Goal: Information Seeking & Learning: Learn about a topic

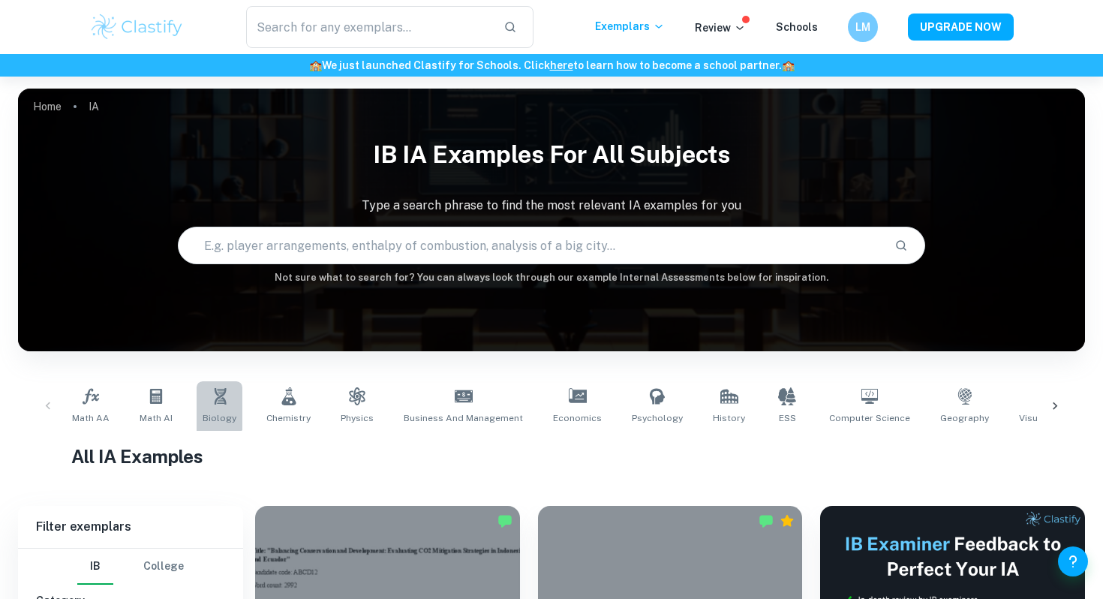
click at [214, 405] on link "Biology" at bounding box center [220, 406] width 46 height 50
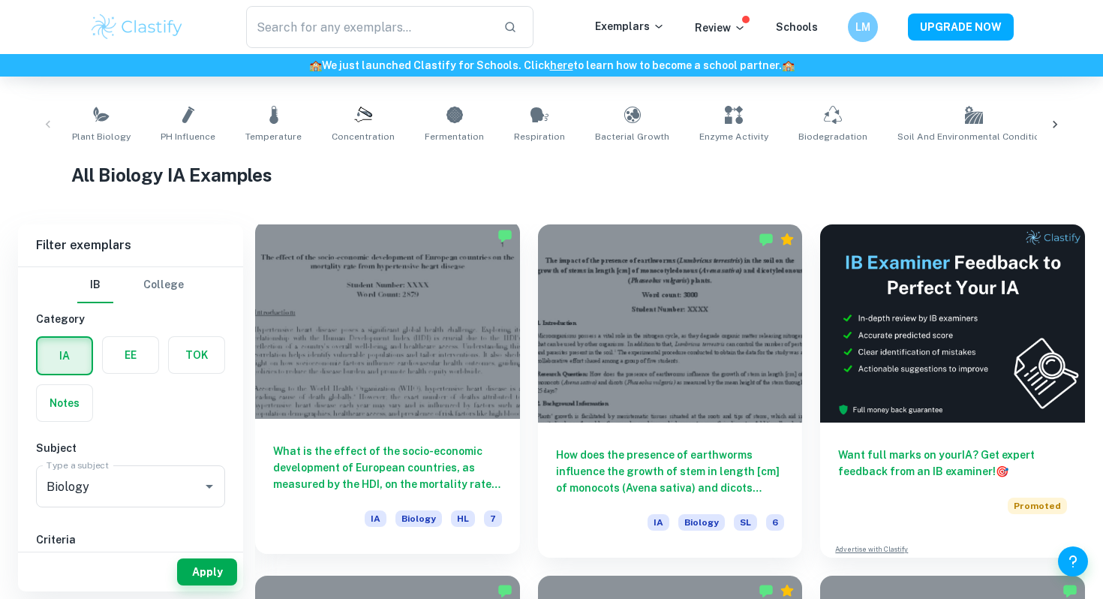
scroll to position [298, 0]
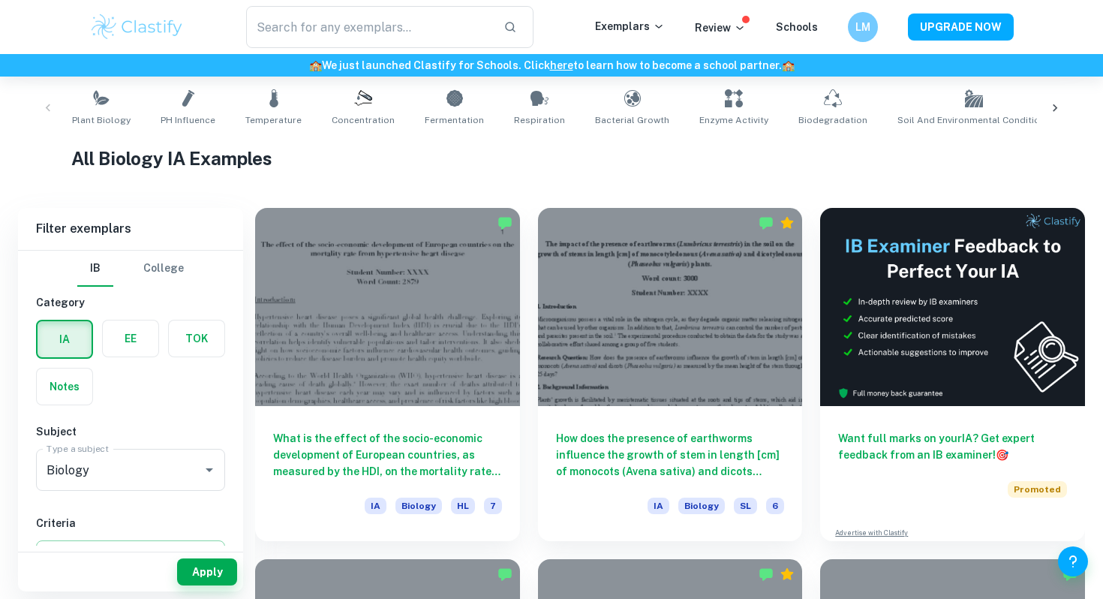
click at [77, 346] on label "button" at bounding box center [65, 339] width 54 height 36
click at [0, 0] on input "radio" at bounding box center [0, 0] width 0 height 0
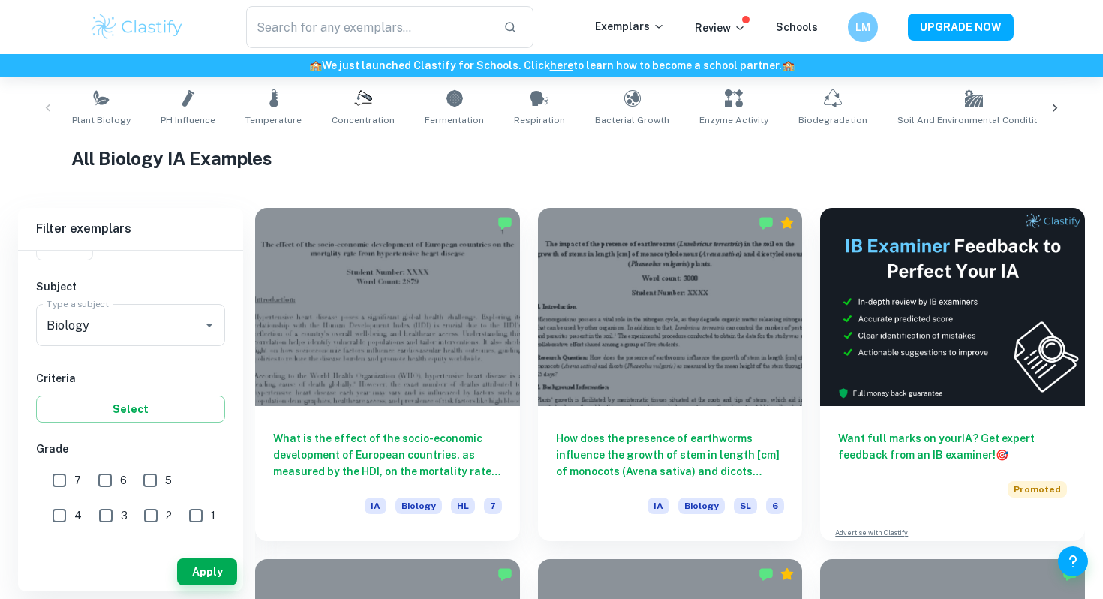
scroll to position [179, 0]
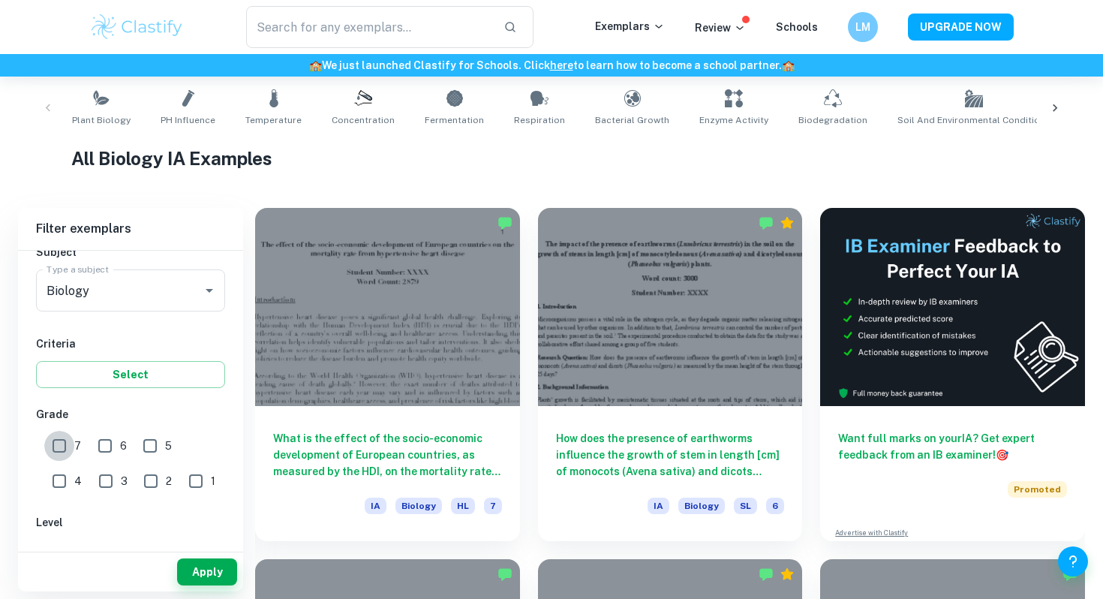
click at [63, 454] on input "7" at bounding box center [59, 446] width 30 height 30
checkbox input "true"
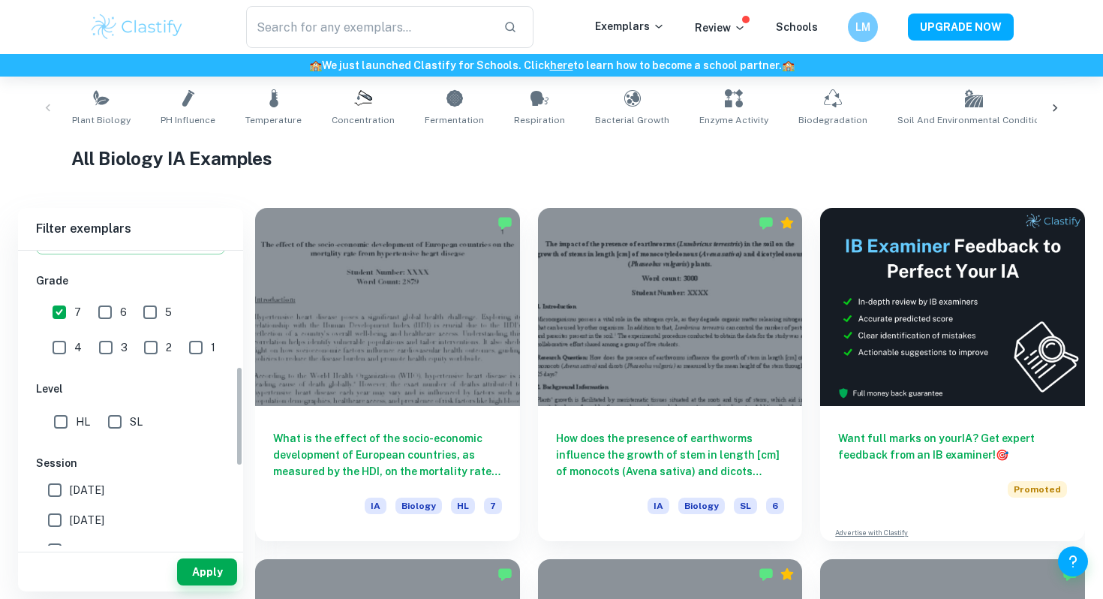
scroll to position [339, 0]
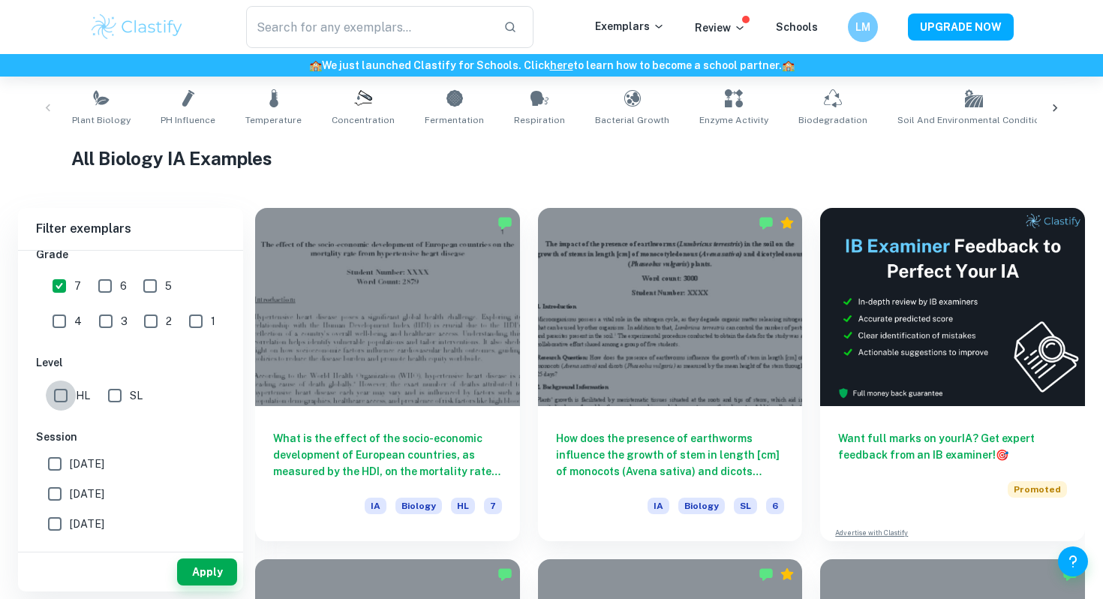
click at [70, 398] on input "HL" at bounding box center [61, 395] width 30 height 30
checkbox input "true"
click at [199, 572] on button "Apply" at bounding box center [207, 571] width 60 height 27
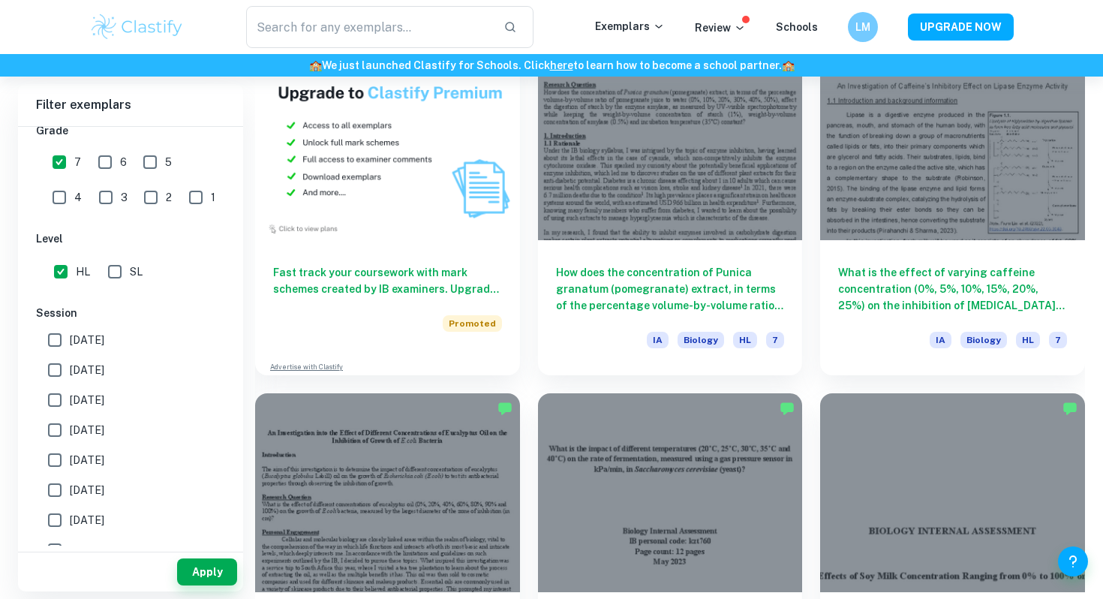
scroll to position [1167, 0]
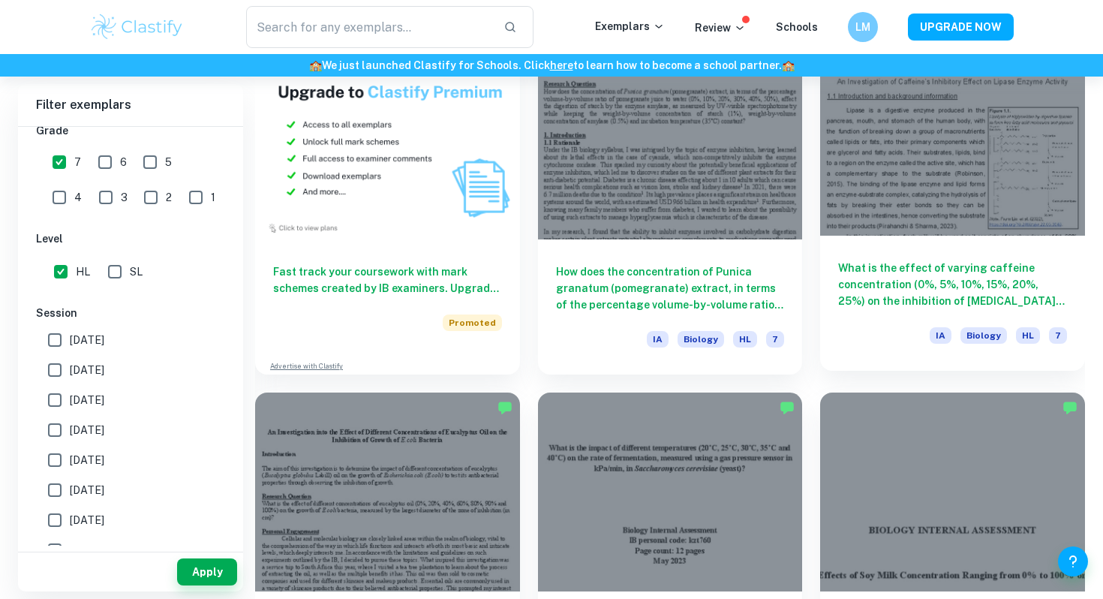
click at [954, 287] on h6 "What is the effect of varying caffeine concentration (0%, 5%, 10%, 15%, 20%, 25…" at bounding box center [952, 285] width 229 height 50
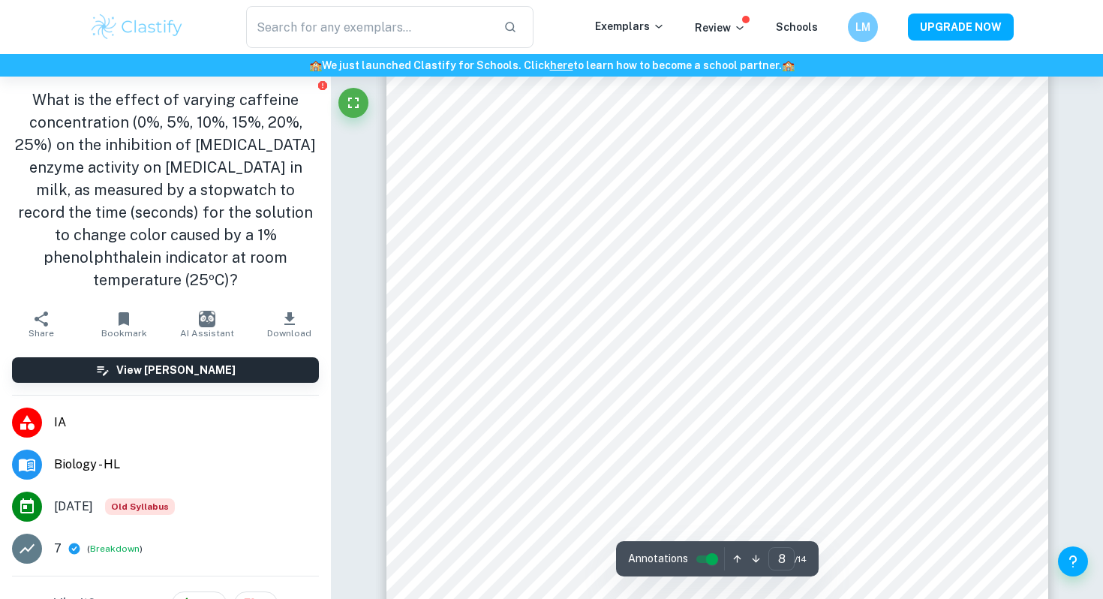
scroll to position [6887, 0]
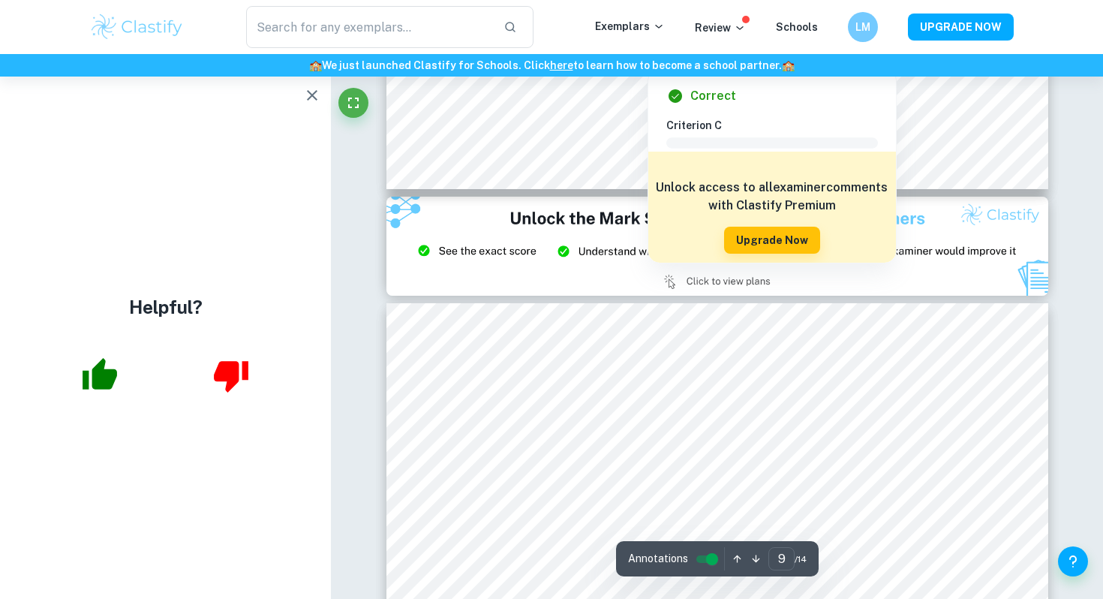
type input "8"
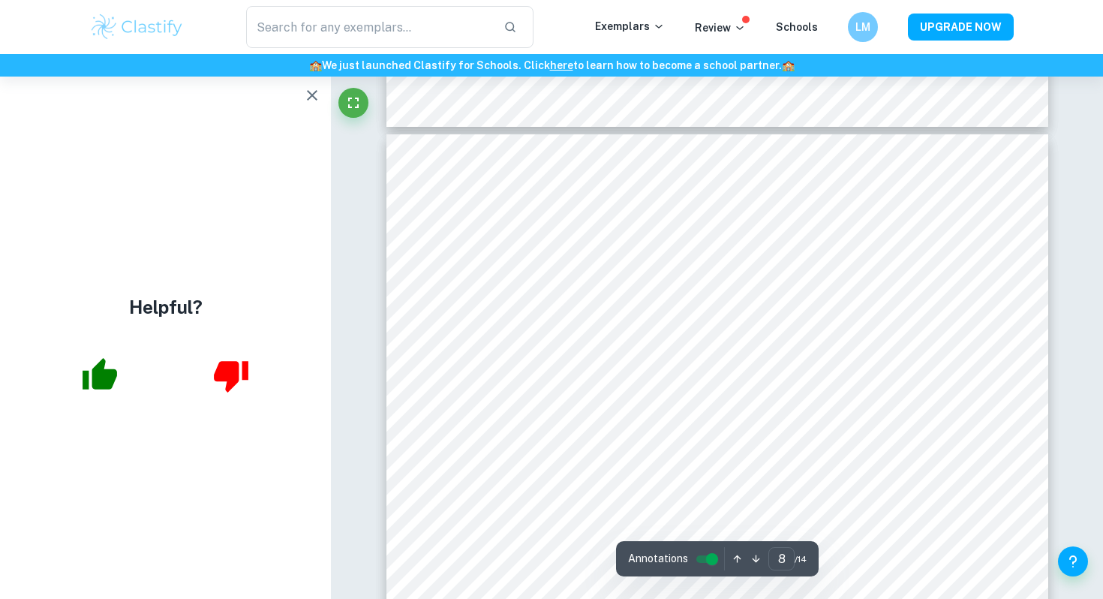
scroll to position [6768, 0]
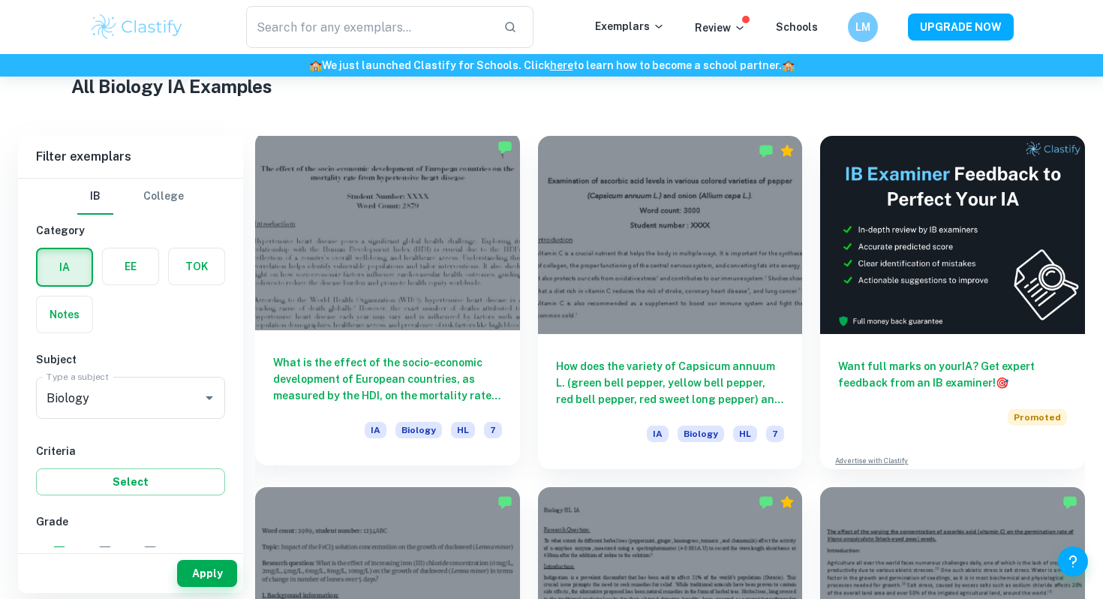
scroll to position [428, 0]
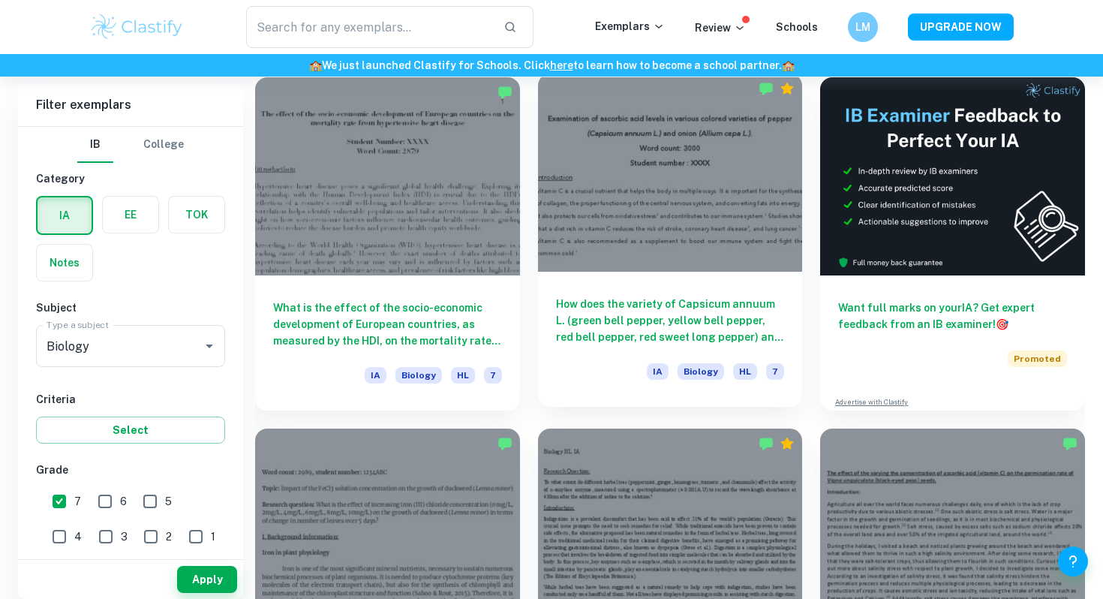
click at [611, 331] on h6 "How does the variety of Capsicum annuum L. (green bell pepper, yellow bell pepp…" at bounding box center [670, 321] width 229 height 50
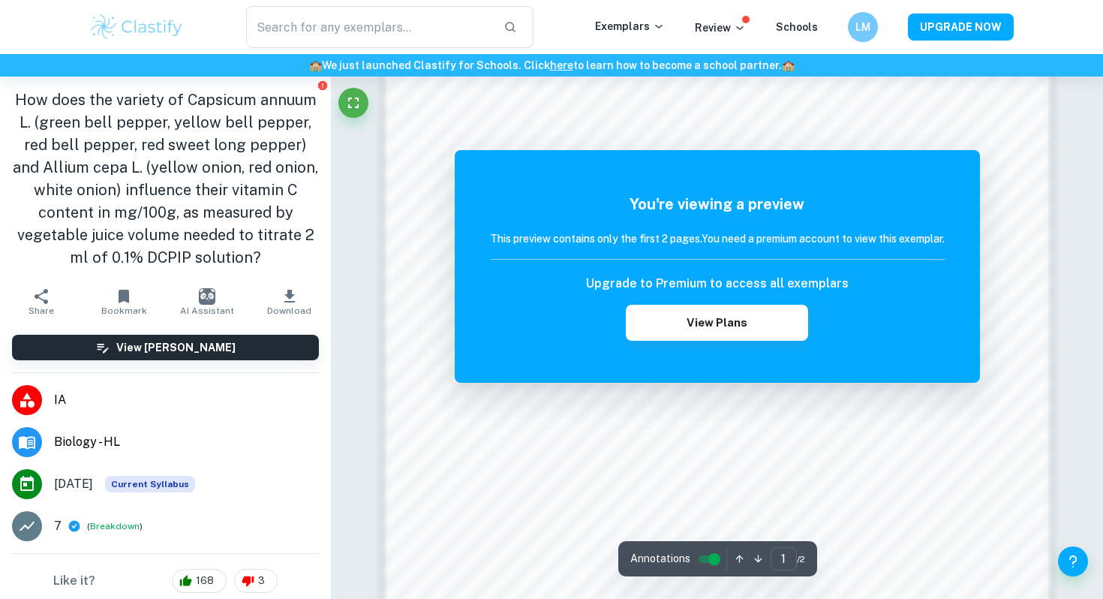
scroll to position [1232, 0]
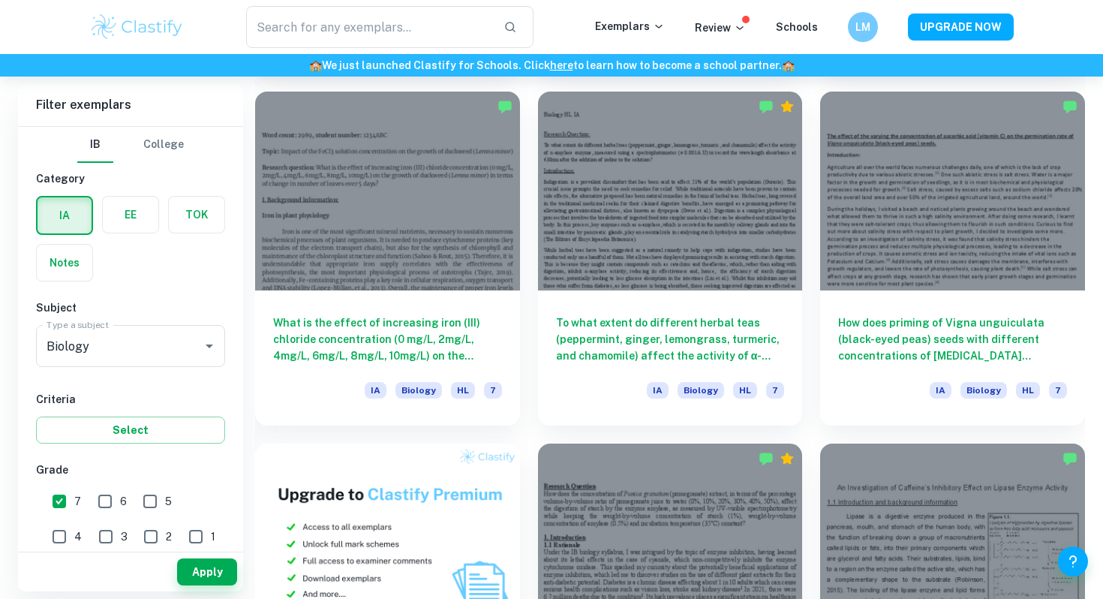
scroll to position [766, 0]
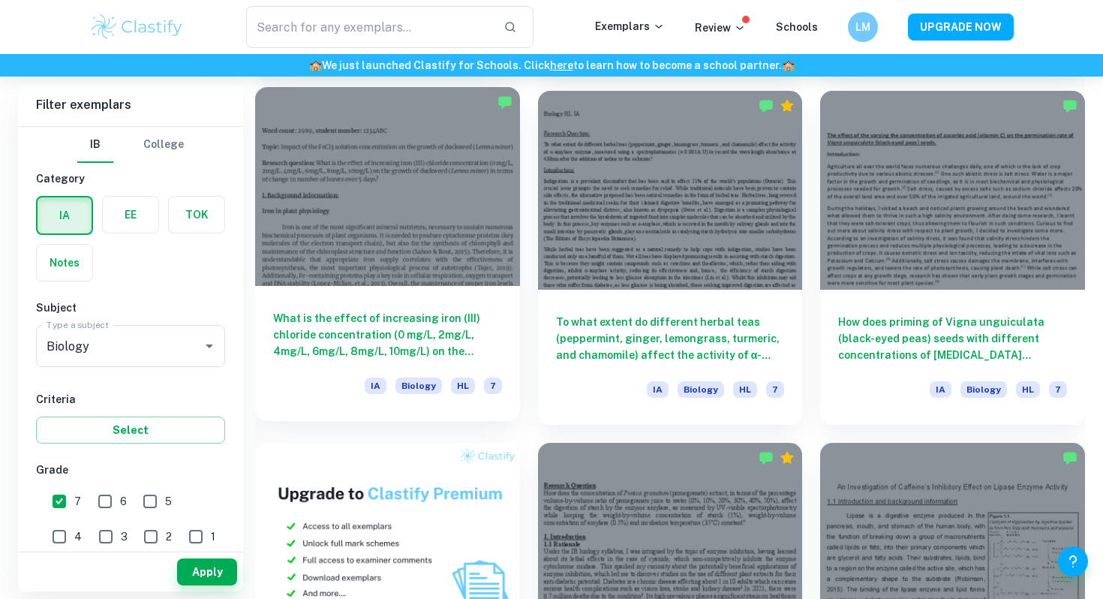
click at [445, 327] on h6 "What is the effect of increasing iron (III) chloride concentration (0 mg/L, 2mg…" at bounding box center [387, 335] width 229 height 50
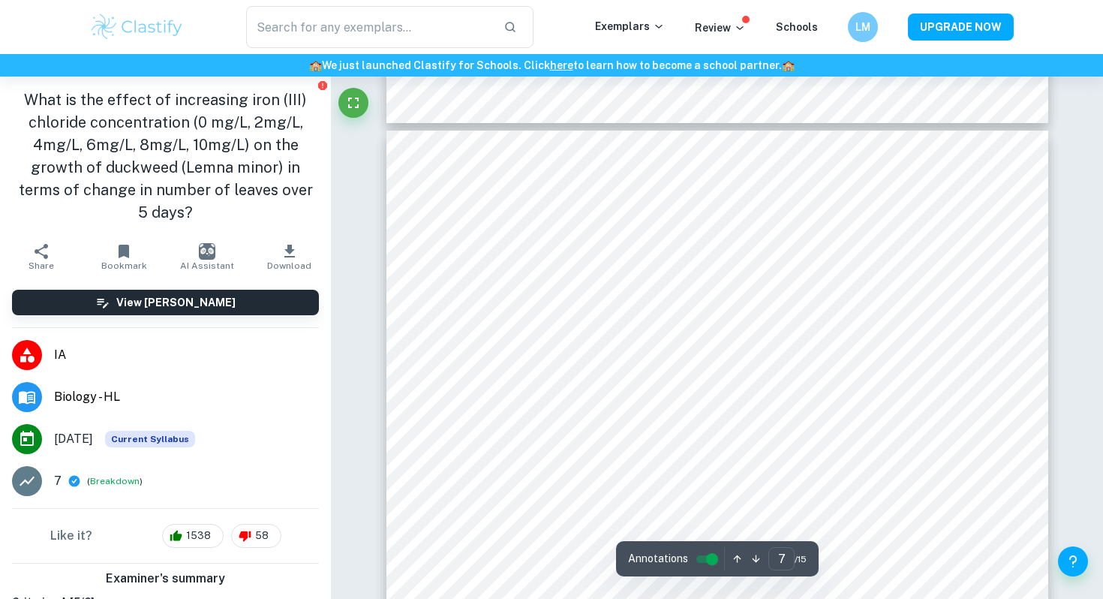
scroll to position [5834, 0]
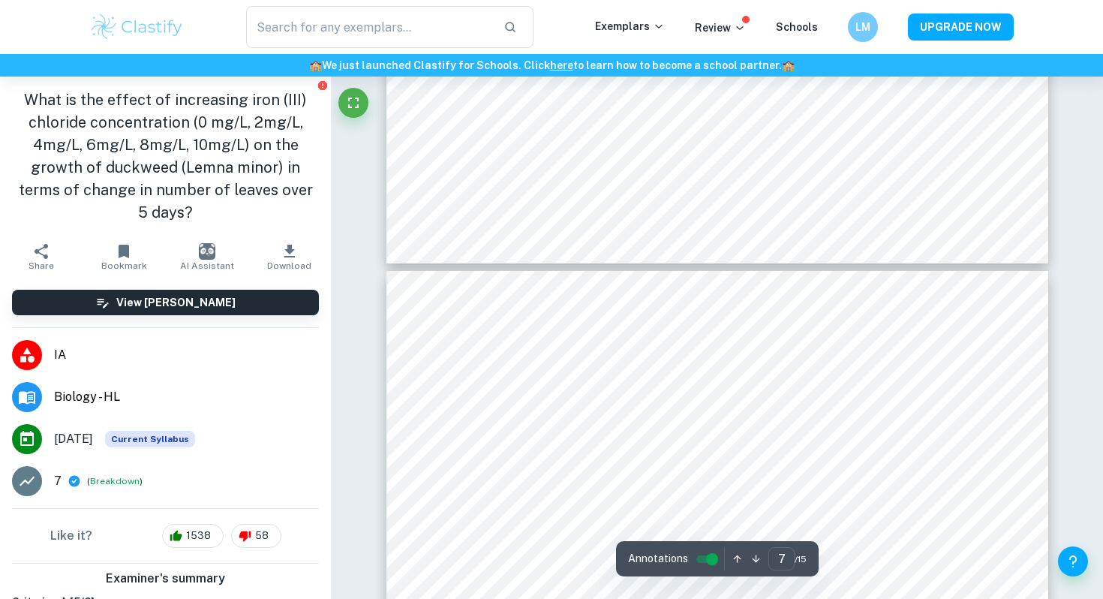
type input "8"
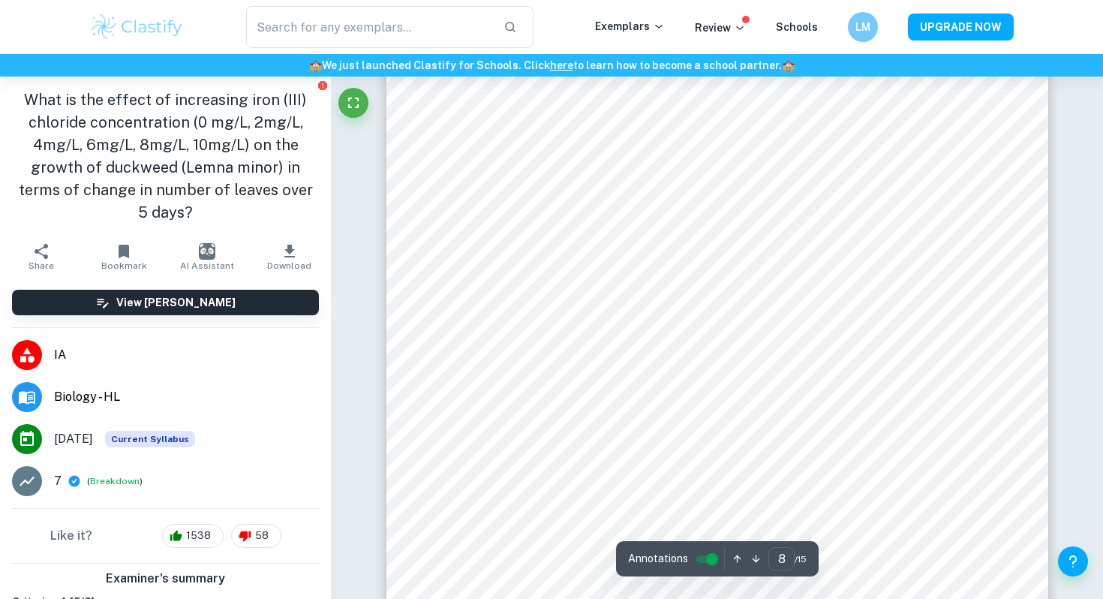
scroll to position [7220, 0]
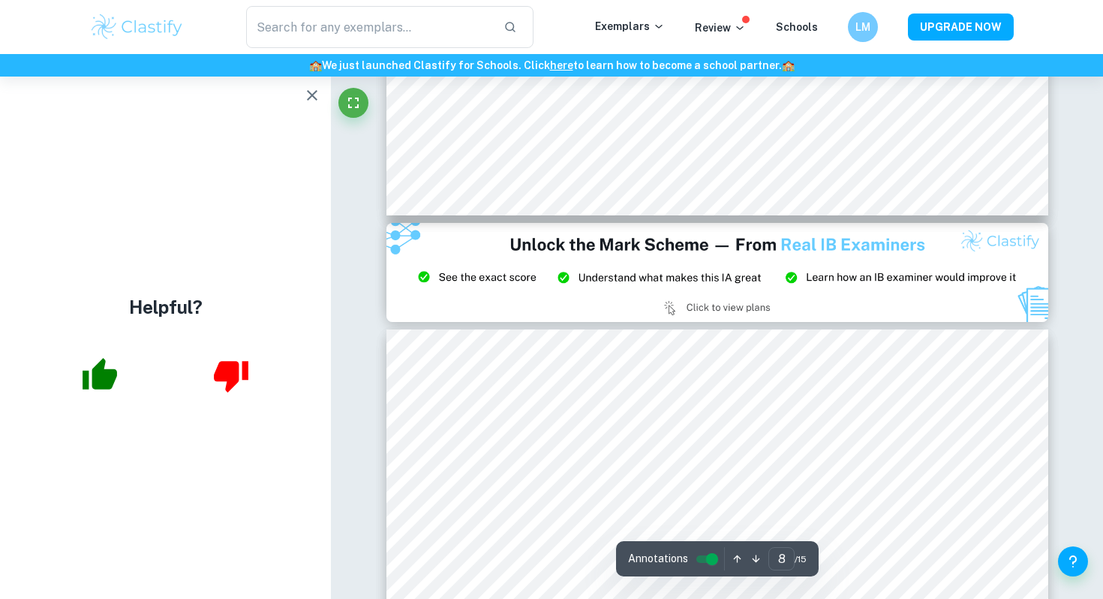
scroll to position [7618, 0]
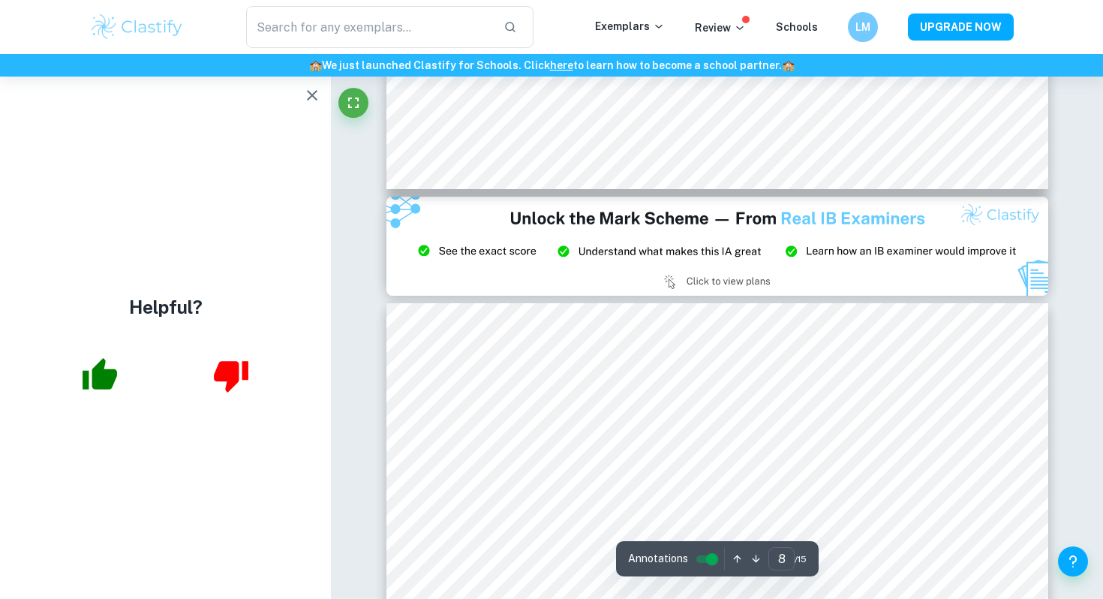
type input "9"
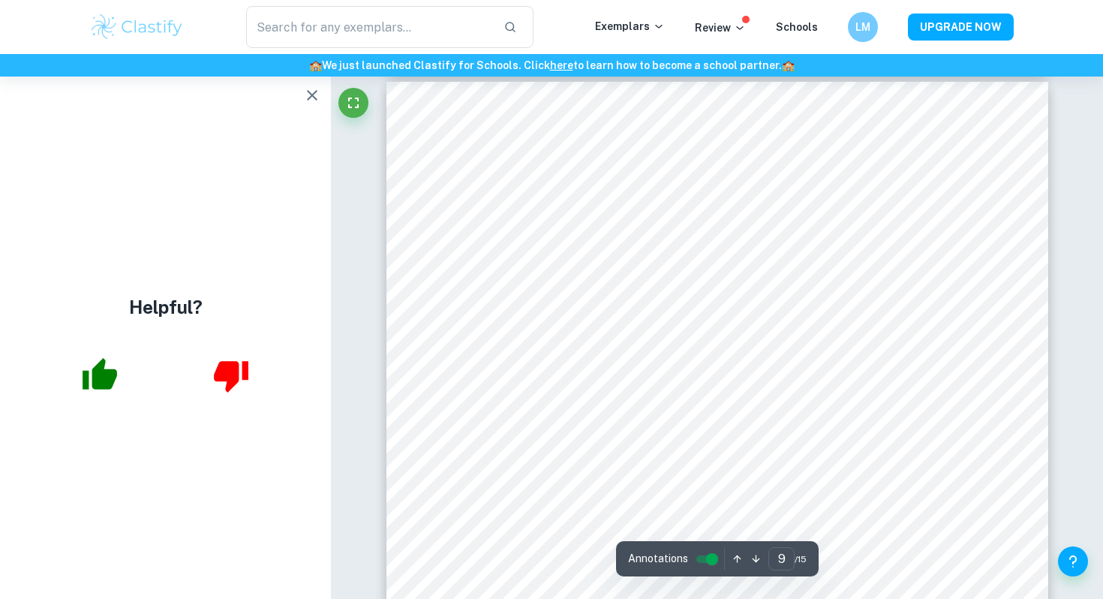
scroll to position [7874, 0]
